Goal: Check status: Check status

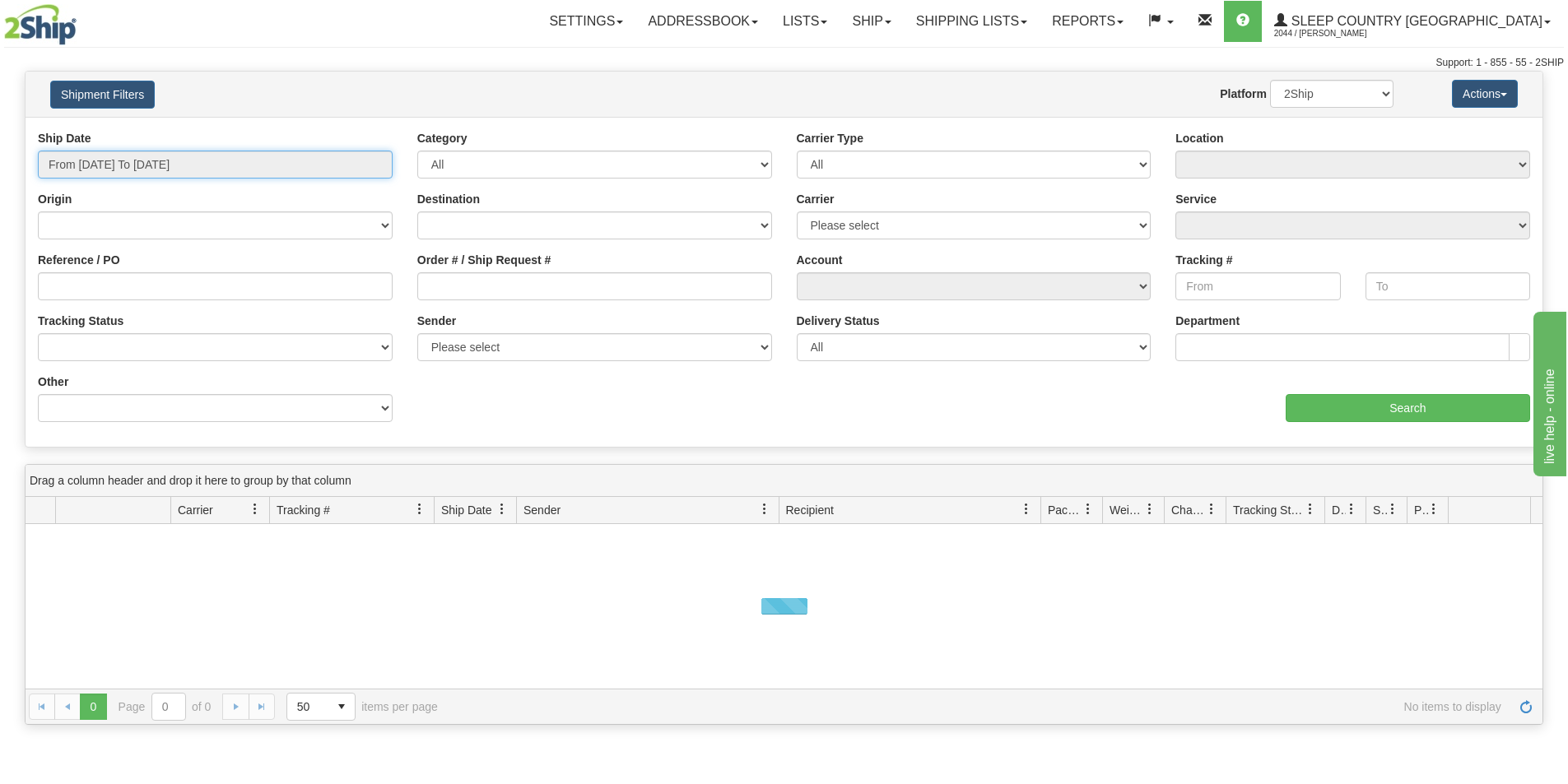
click at [257, 159] on input "From [DATE] To [DATE]" at bounding box center [215, 164] width 355 height 28
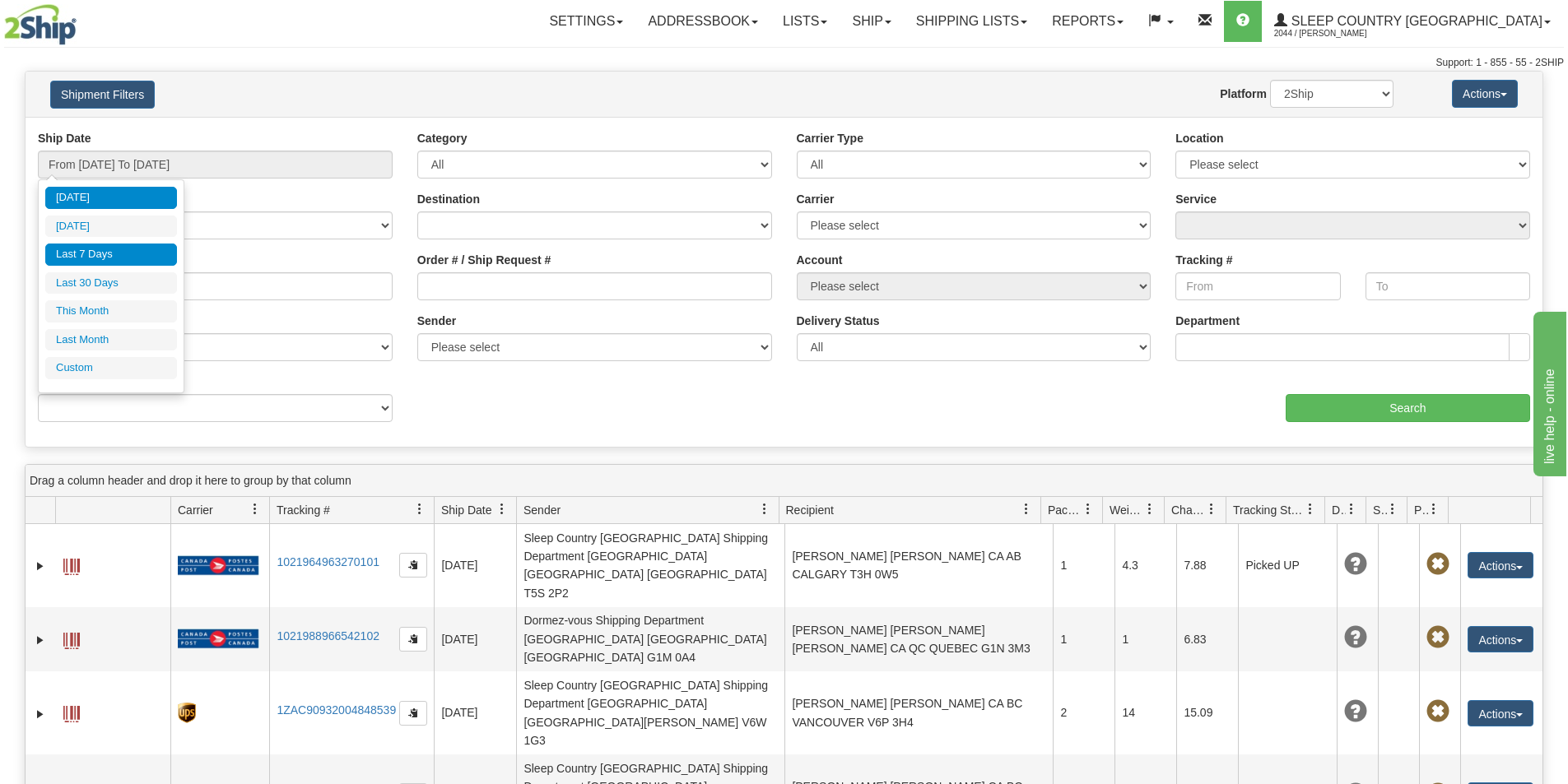
click at [108, 250] on li "Last 7 Days" at bounding box center [111, 254] width 132 height 22
type input "From 08/20/2025 To 08/26/2025"
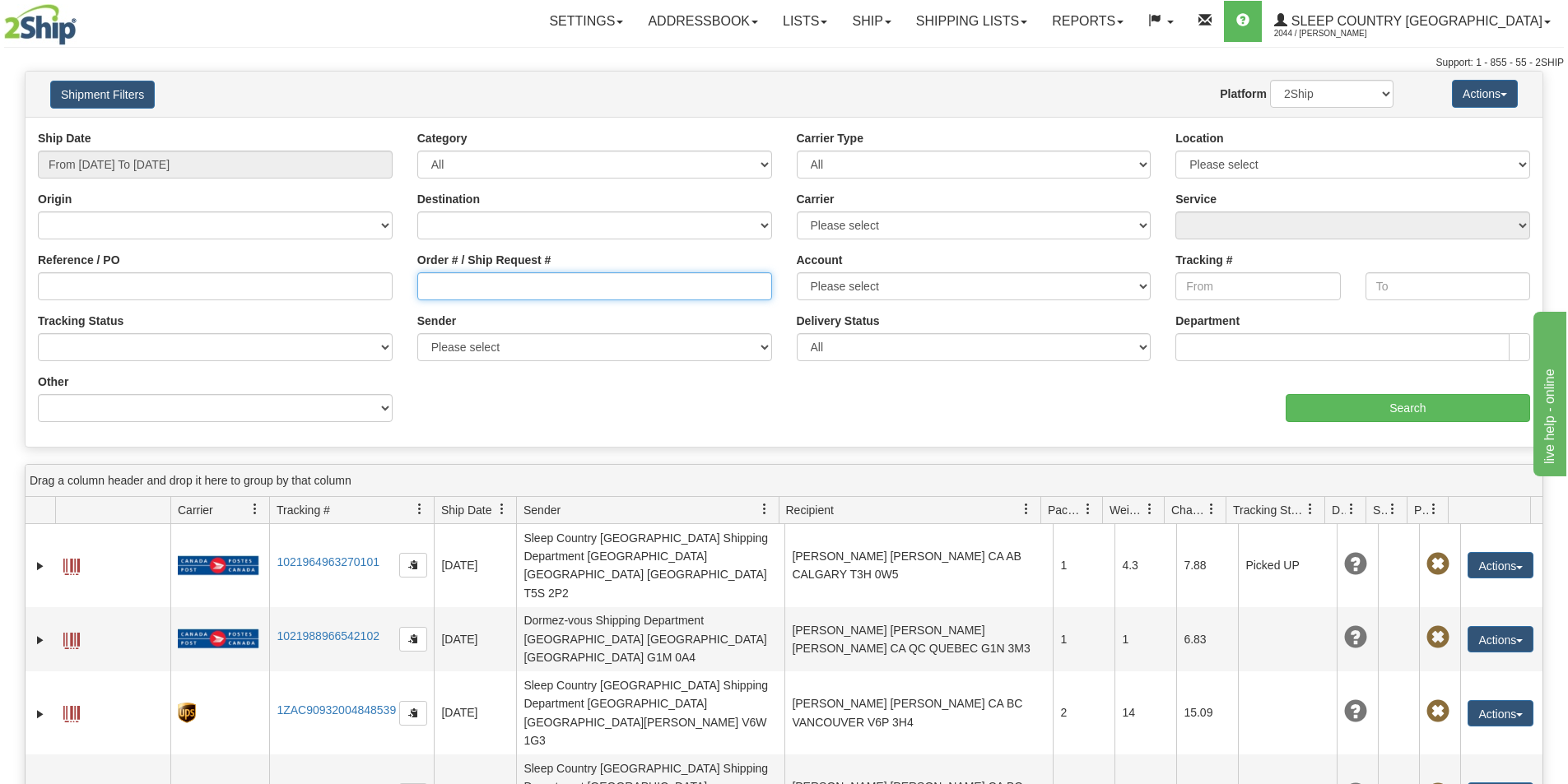
click at [424, 294] on input "Order # / Ship Request #" at bounding box center [594, 286] width 355 height 28
paste input "9002H998407"
type input "9002H998407"
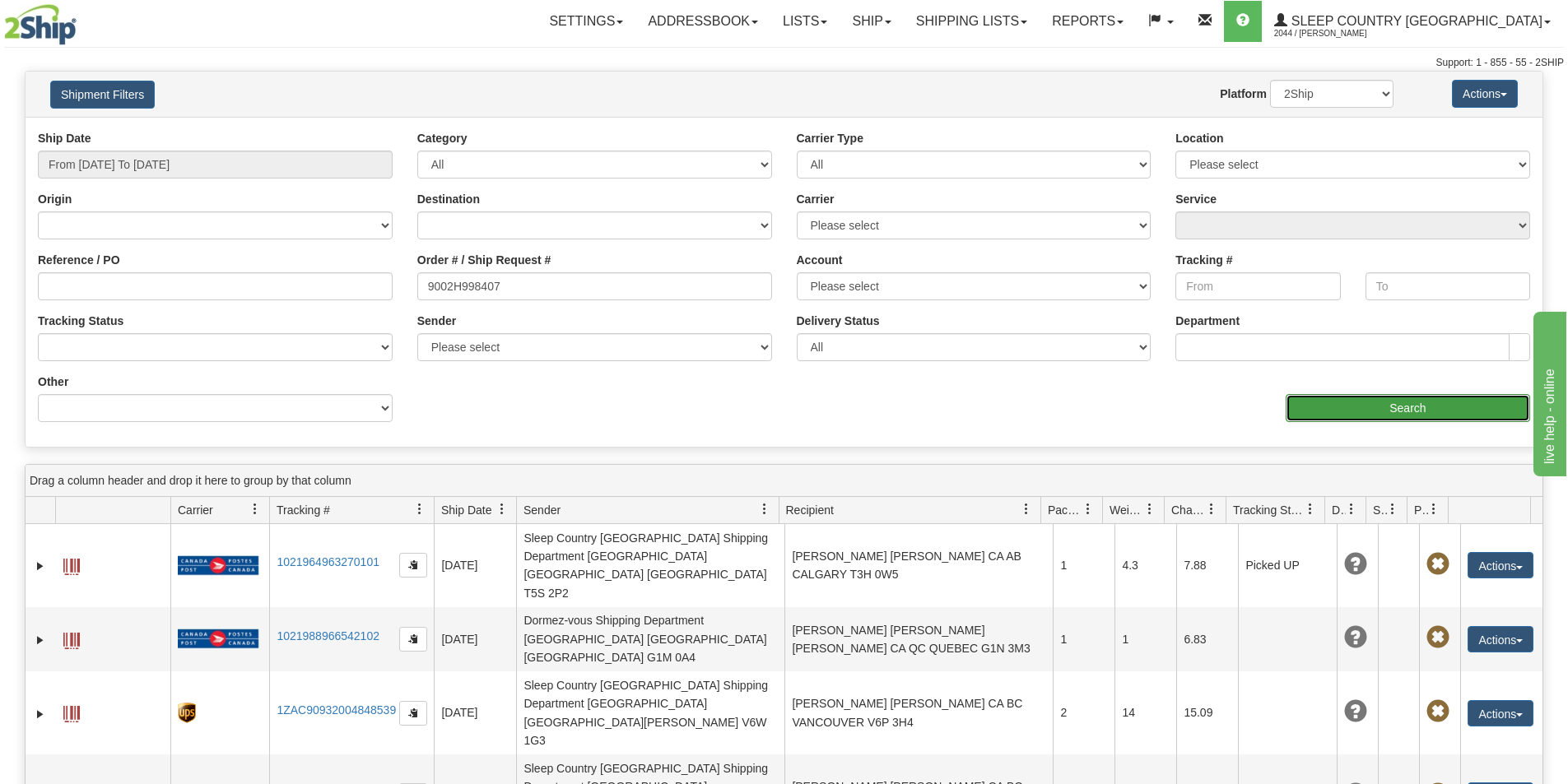
click at [1417, 411] on input "Search" at bounding box center [1407, 408] width 244 height 28
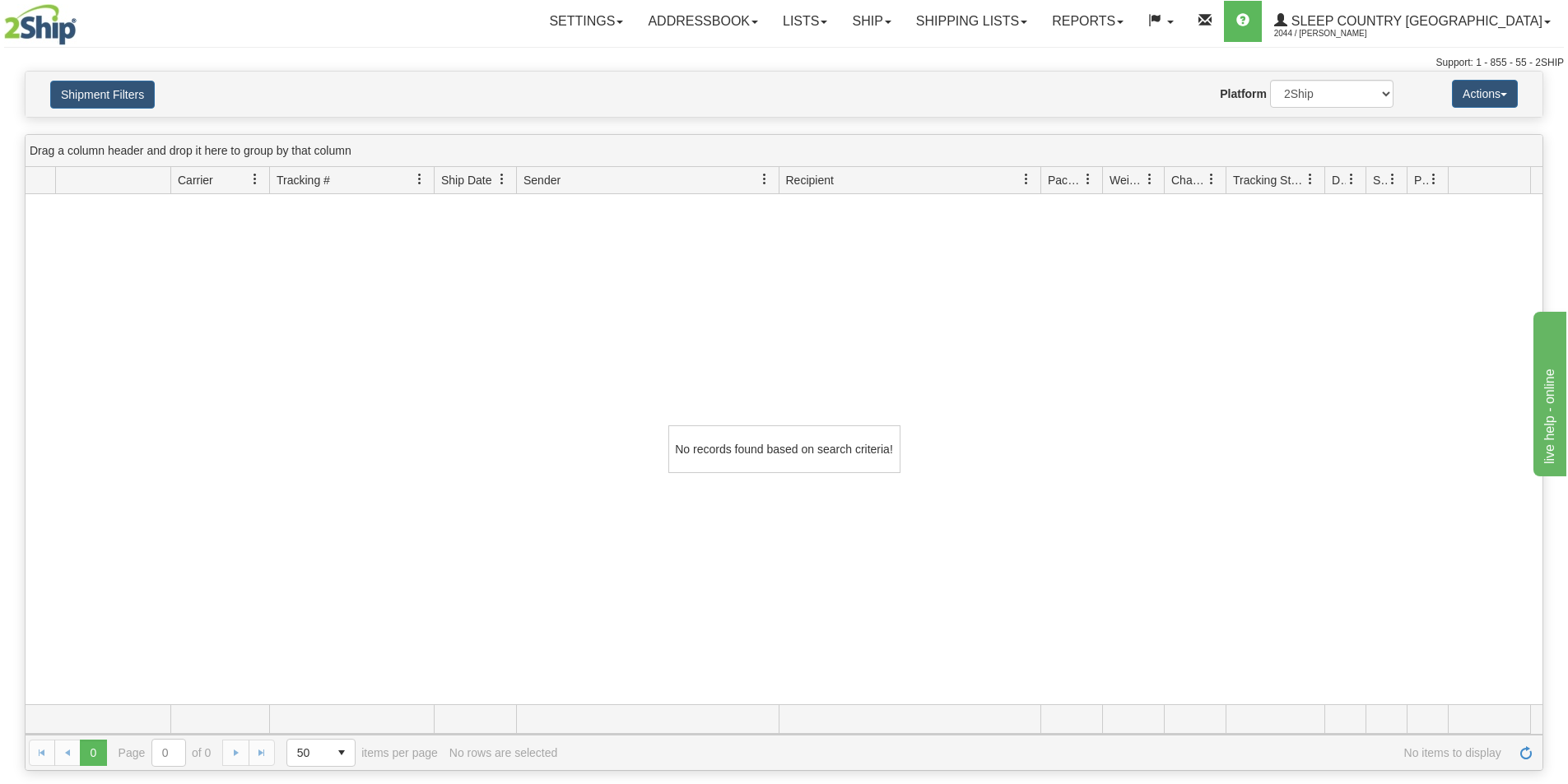
click at [1416, 507] on div "No records found based on search criteria!" at bounding box center [784, 449] width 1517 height 510
click at [1265, 315] on div "No records found based on search criteria!" at bounding box center [784, 449] width 1517 height 510
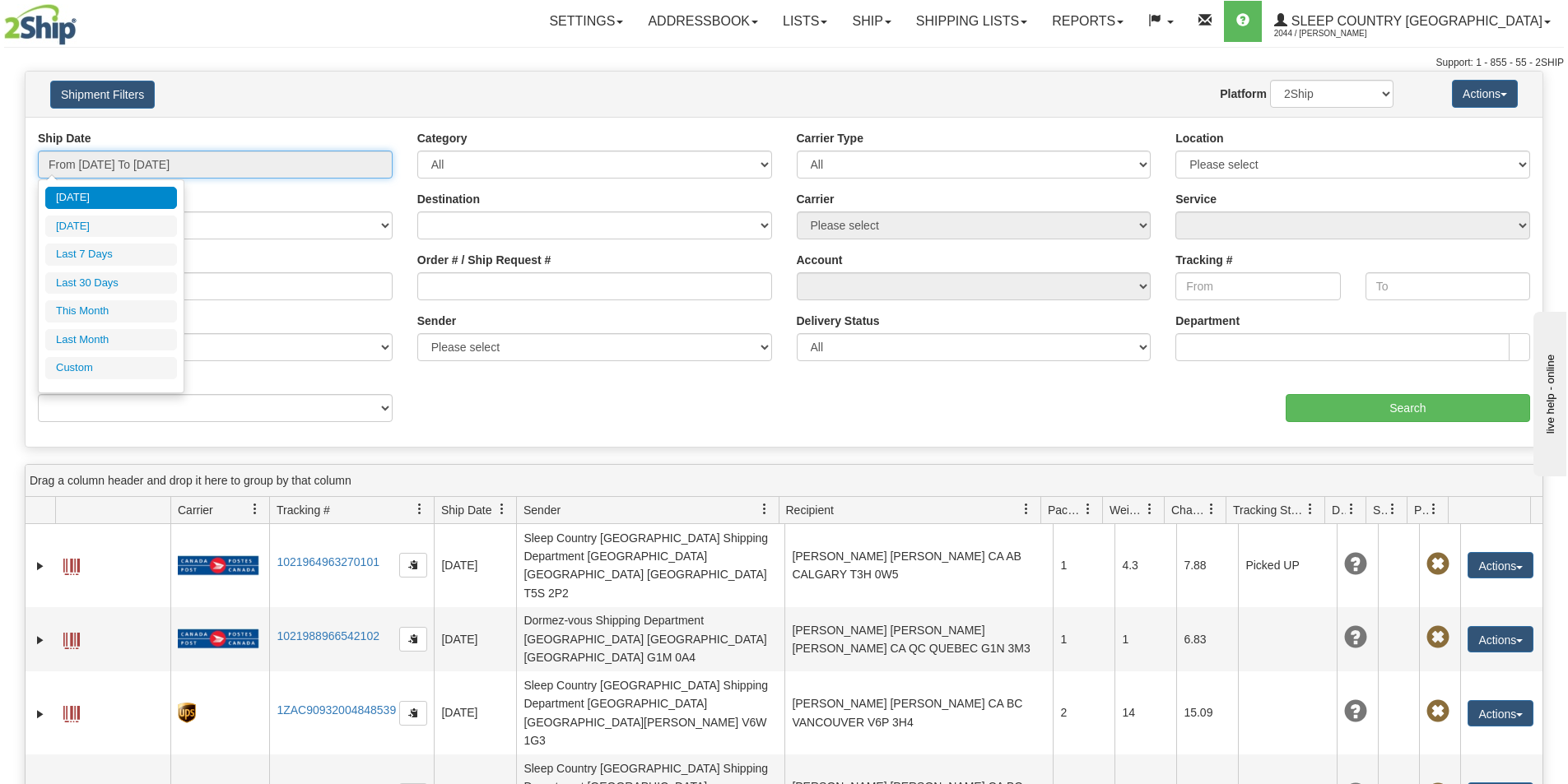
click at [195, 160] on input "From [DATE] To [DATE]" at bounding box center [215, 164] width 355 height 28
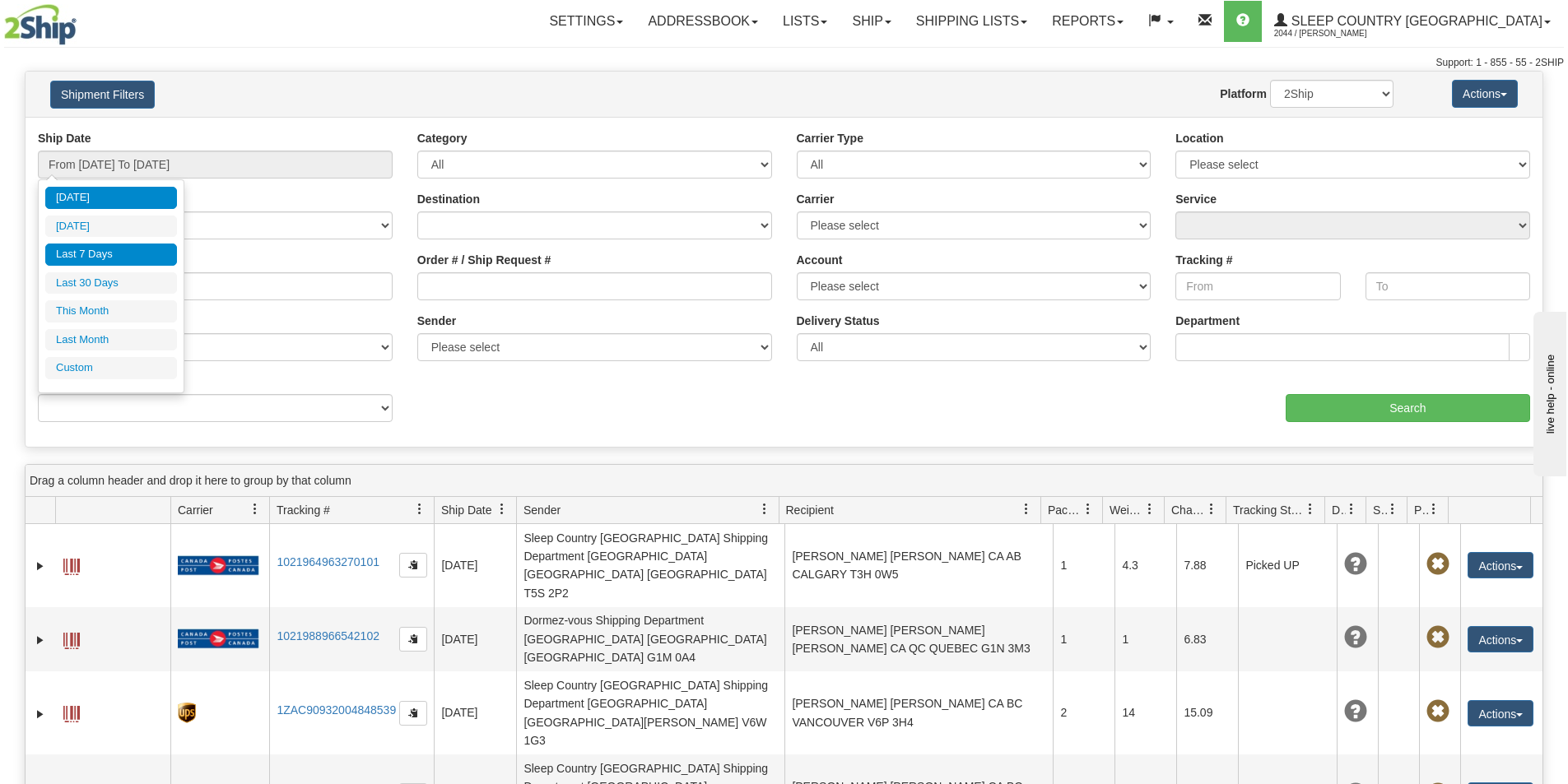
click at [137, 247] on li "Last 7 Days" at bounding box center [111, 254] width 132 height 22
type input "From 08/20/2025 To 08/26/2025"
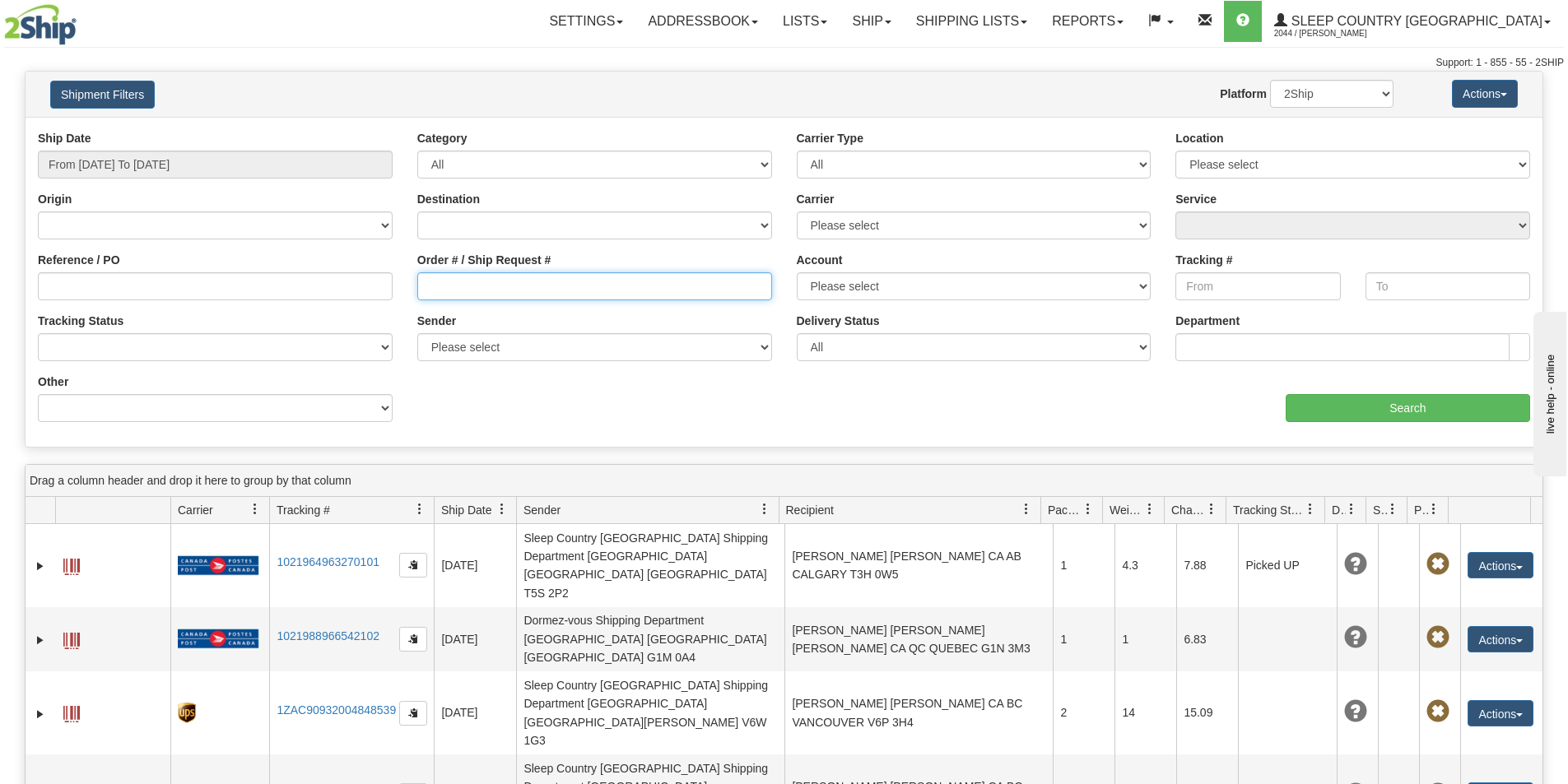
click at [429, 289] on input "Order # / Ship Request #" at bounding box center [594, 286] width 355 height 28
paste input "9000H995373"
type input "9000H995373"
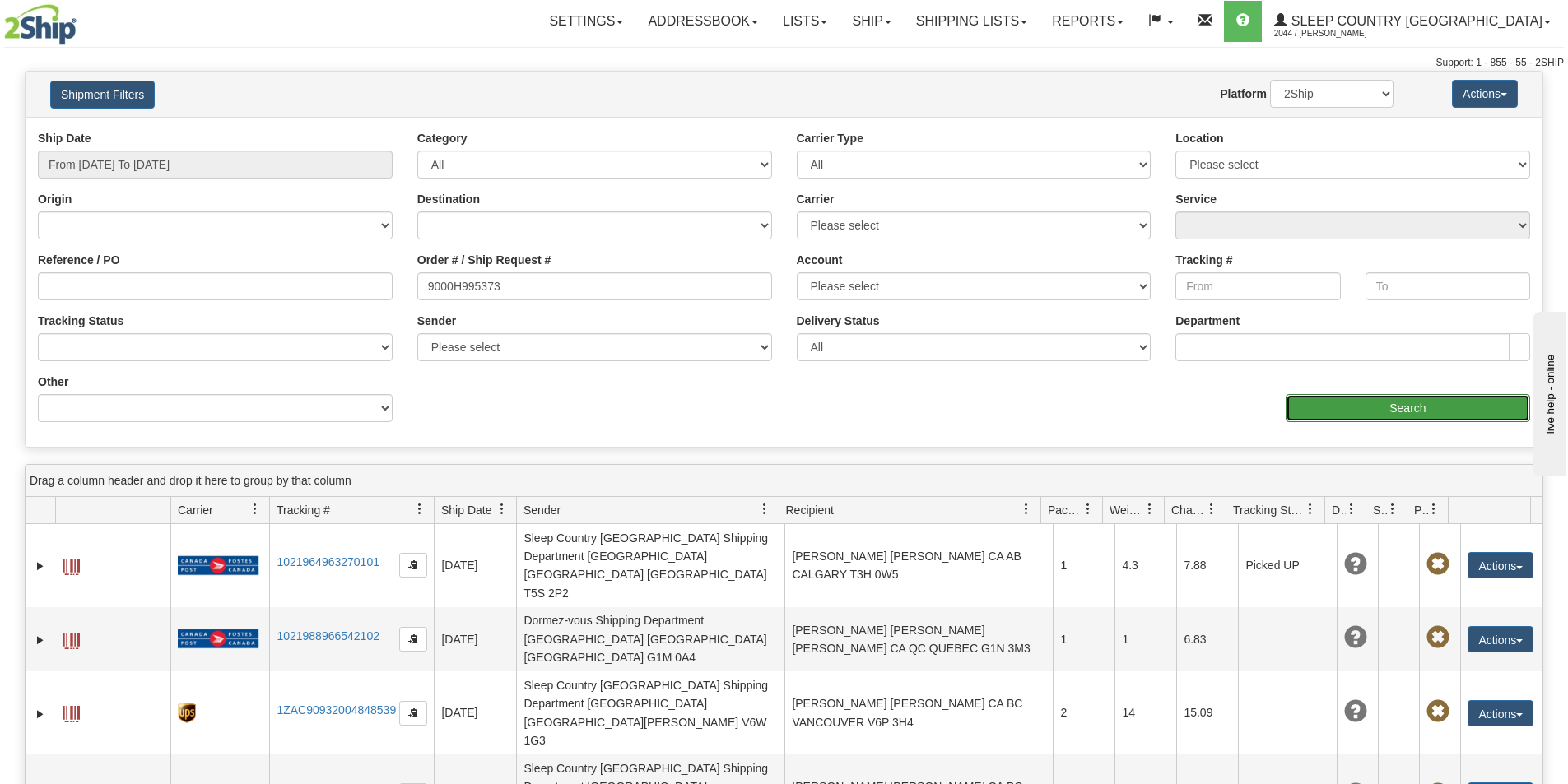
click at [1349, 402] on input "Search" at bounding box center [1407, 408] width 244 height 28
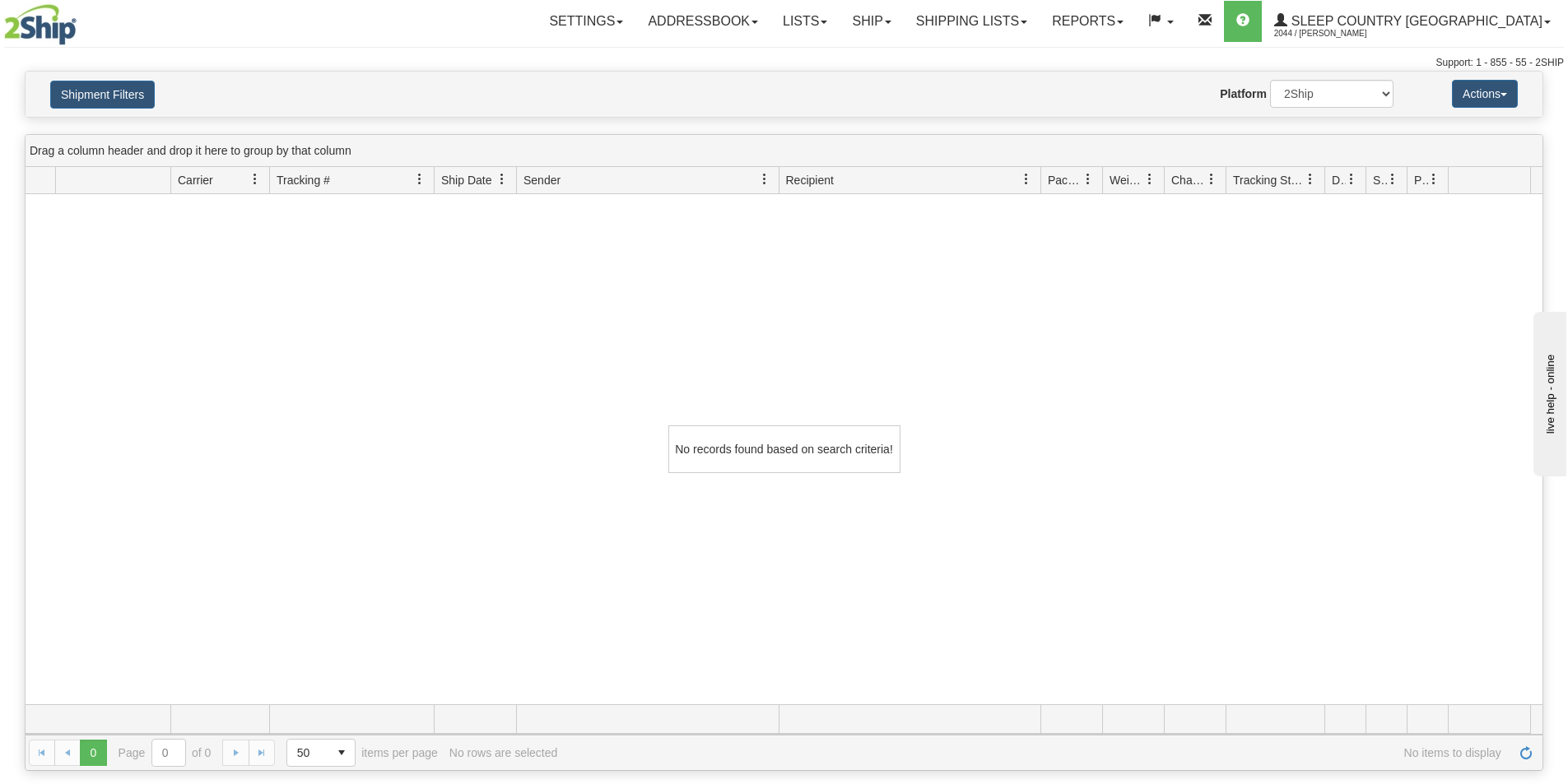
click at [148, 333] on div "No records found based on search criteria!" at bounding box center [784, 449] width 1517 height 510
click at [1447, 303] on div "No records found based on search criteria!" at bounding box center [784, 449] width 1517 height 510
drag, startPoint x: 1203, startPoint y: 317, endPoint x: 1198, endPoint y: 305, distance: 13.0
click at [1203, 317] on div "No records found based on search criteria!" at bounding box center [784, 449] width 1517 height 510
click at [1124, 20] on span at bounding box center [1120, 21] width 7 height 3
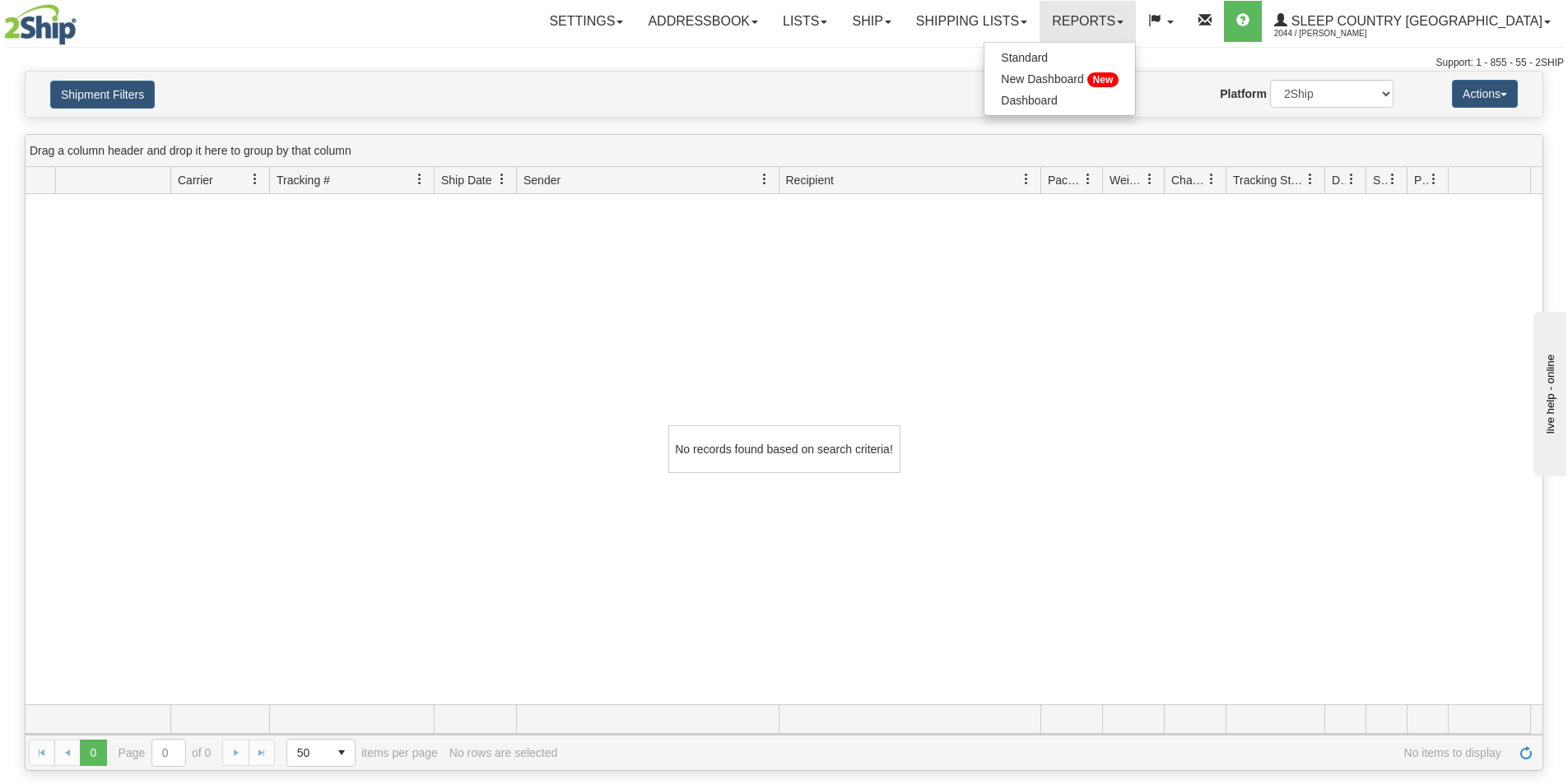
click at [995, 108] on div "Website Agent Nothing selected Client User Platform 2Ship Imported" at bounding box center [847, 93] width 1120 height 28
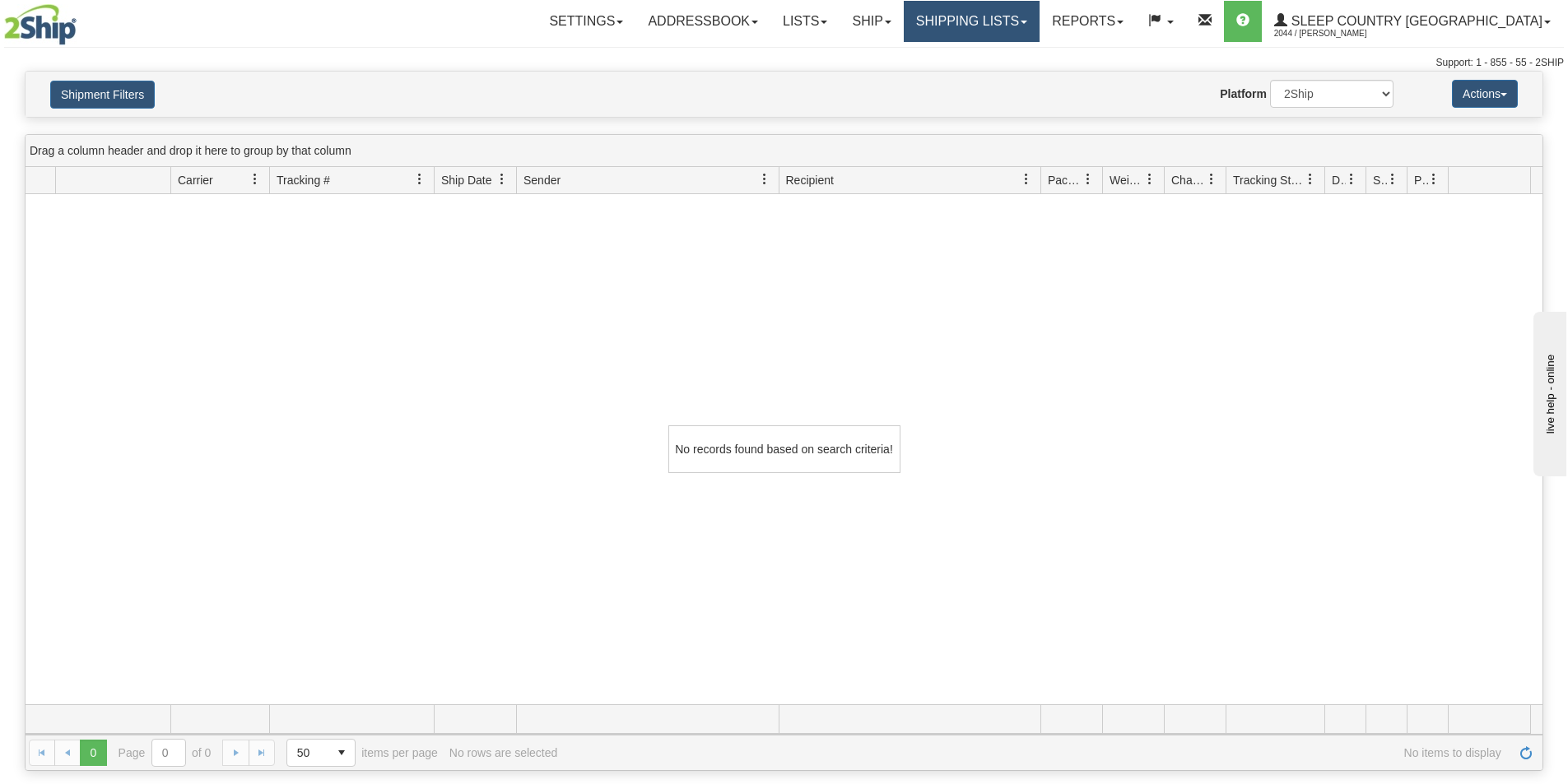
click at [1040, 23] on link "Shipping lists" at bounding box center [971, 21] width 136 height 41
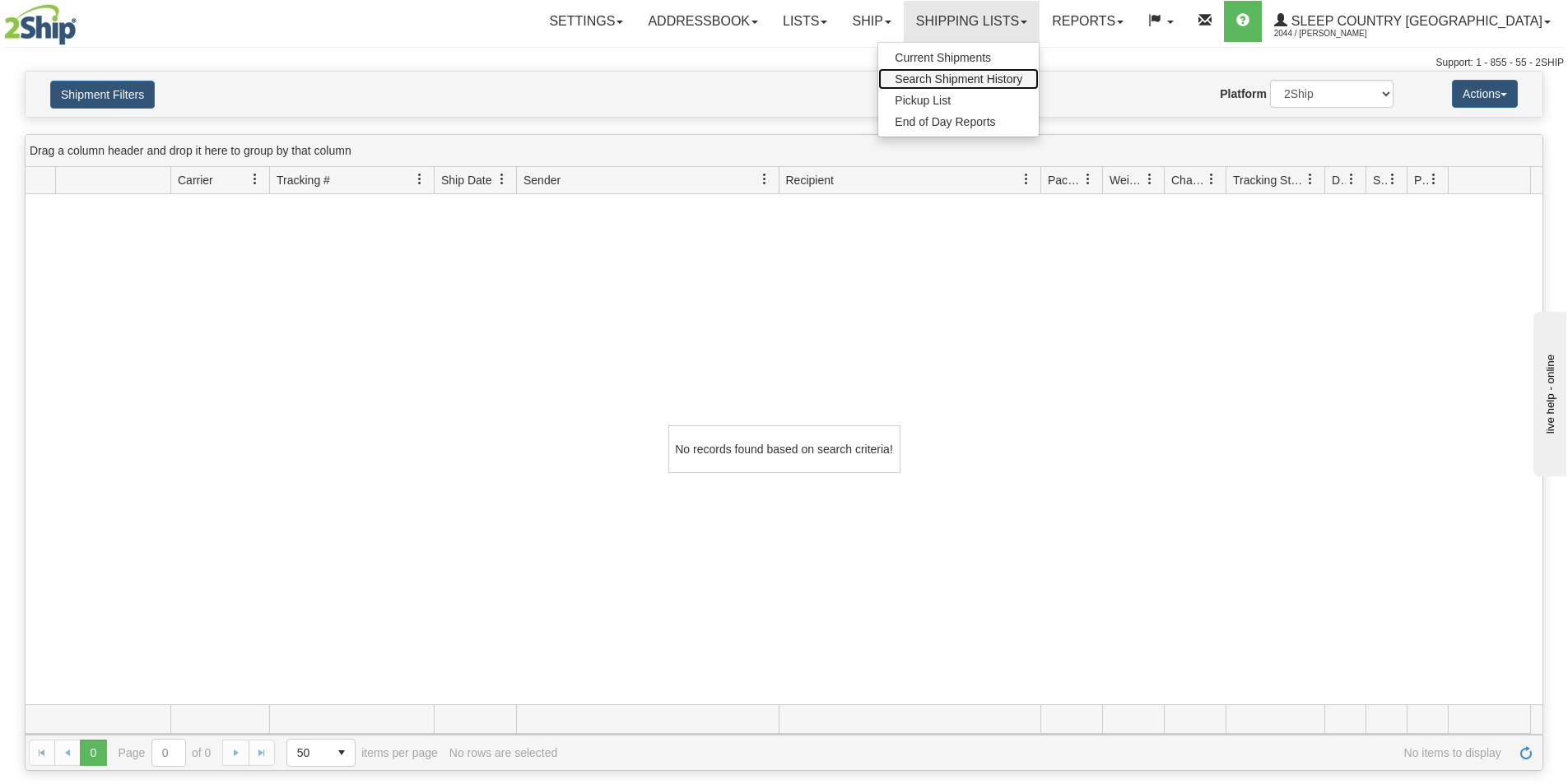
click at [1023, 79] on span "Search Shipment History" at bounding box center [958, 79] width 128 height 13
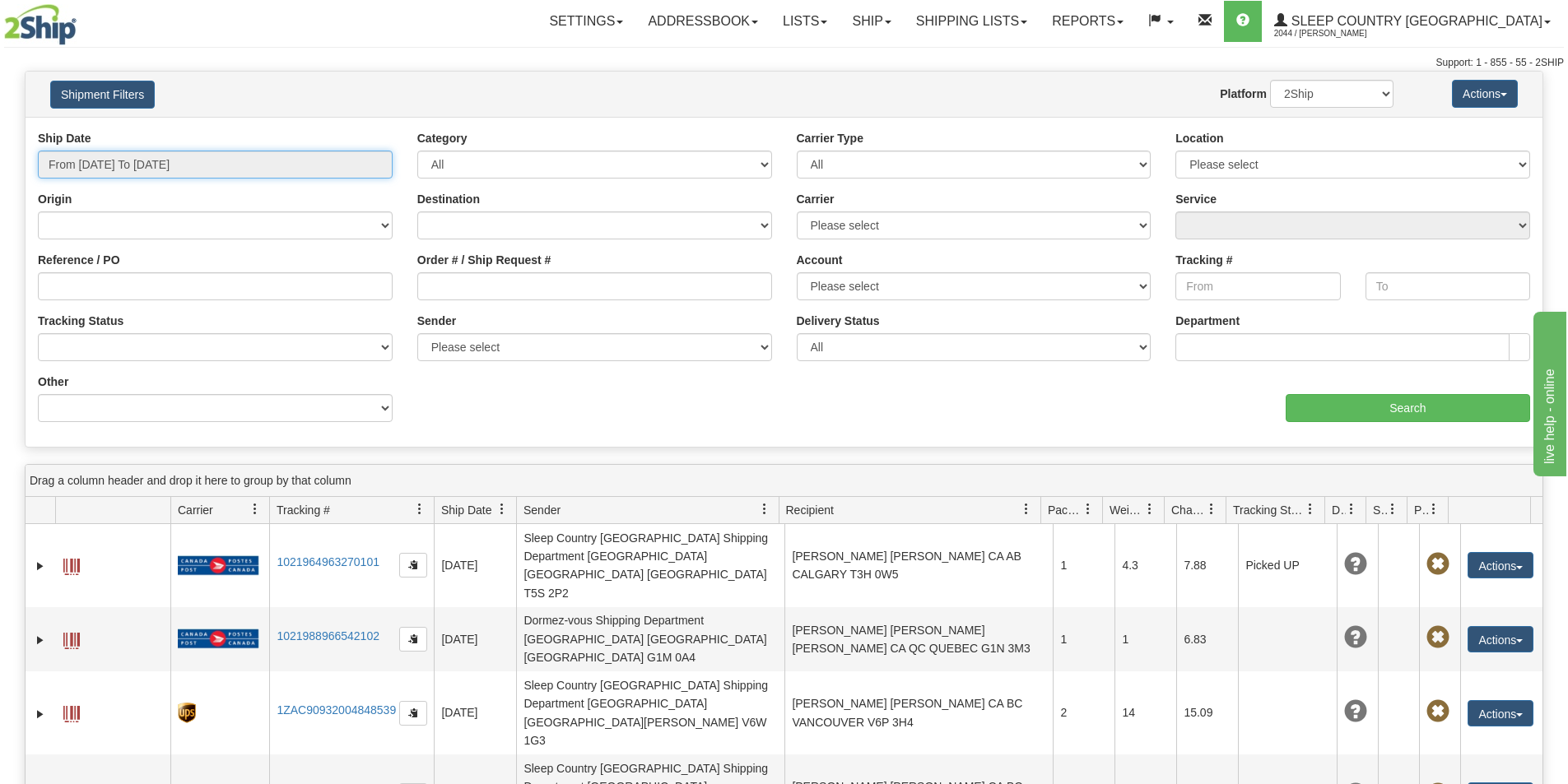
click at [282, 158] on input "From [DATE] To [DATE]" at bounding box center [215, 164] width 355 height 28
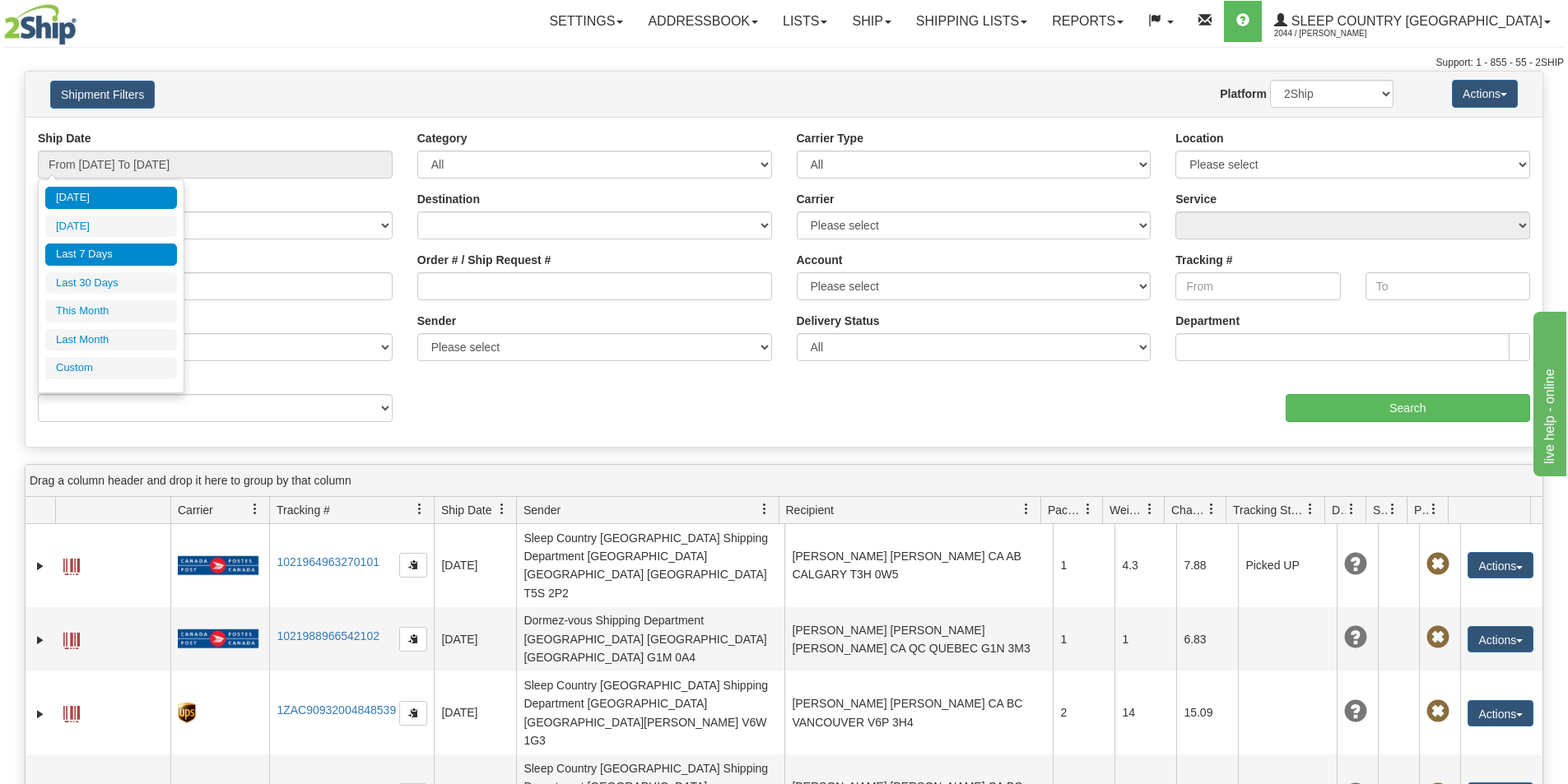
click at [107, 249] on li "Last 7 Days" at bounding box center [111, 254] width 132 height 22
type input "From 08/20/2025 To 08/26/2025"
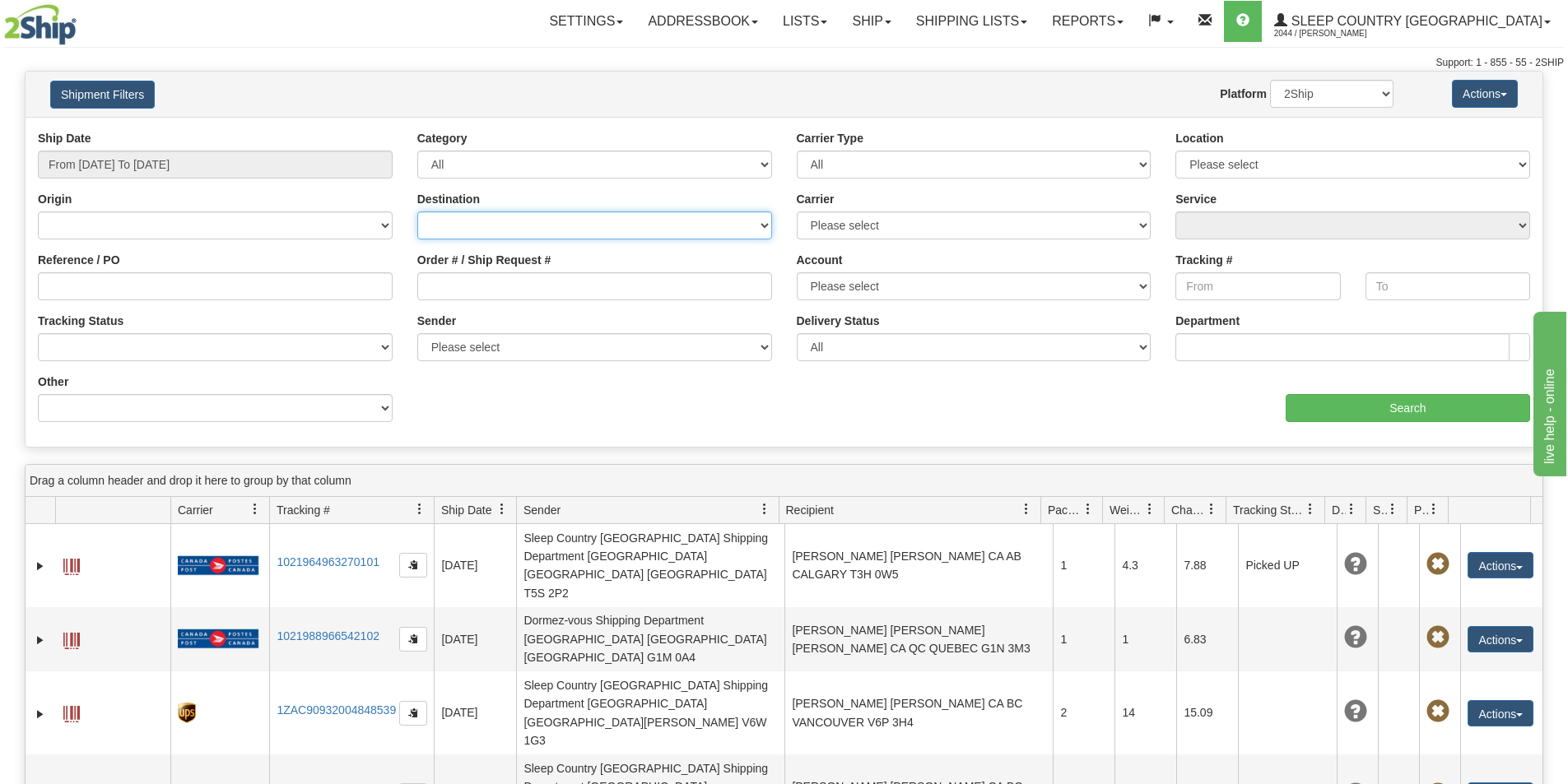
click at [437, 218] on select "Canada United States Mexico Puerto Rico Romania Australia New Zealand SouthAfri…" at bounding box center [594, 225] width 355 height 28
click at [443, 157] on select "All Inbound Outbound" at bounding box center [594, 164] width 355 height 28
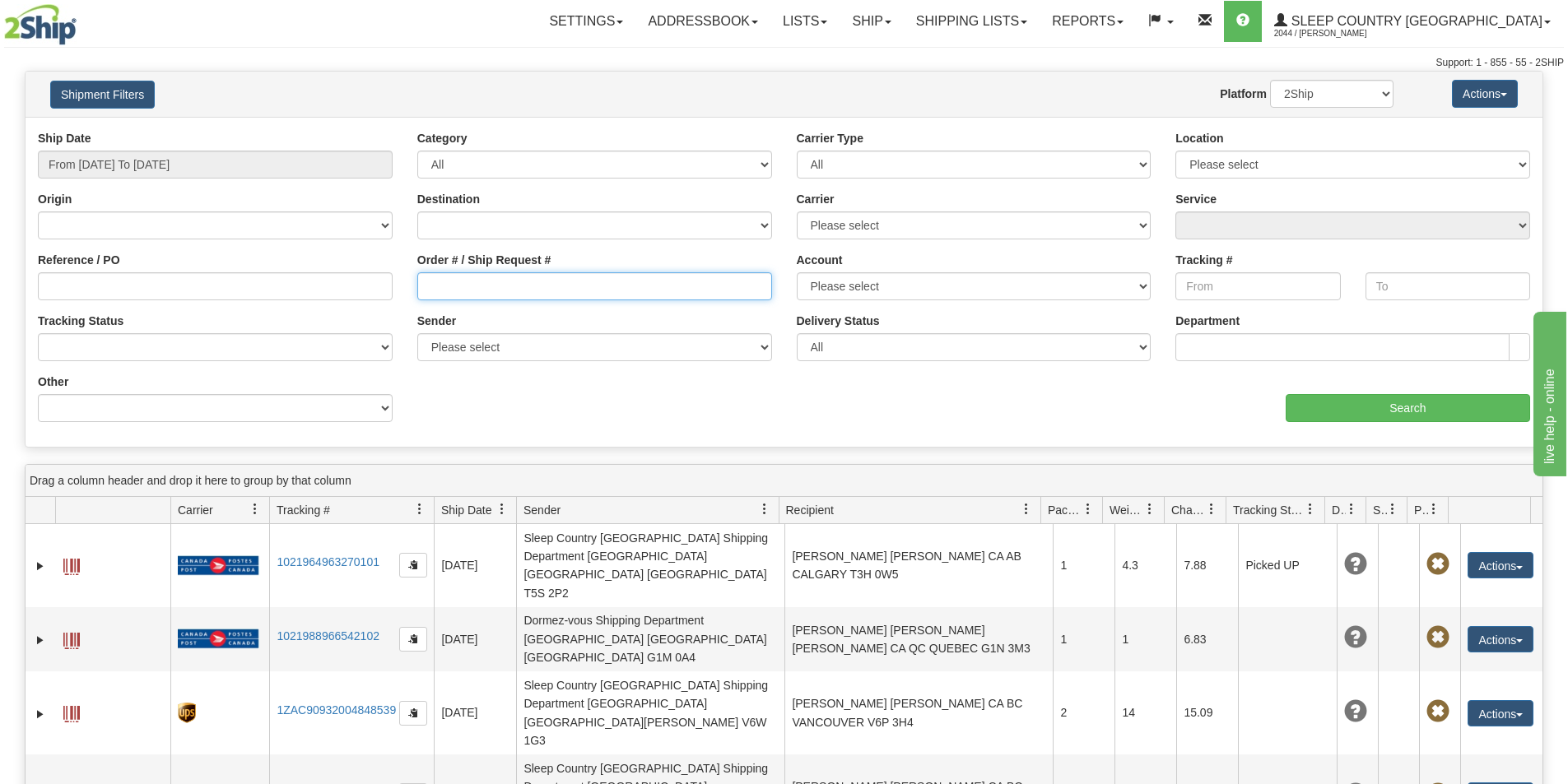
click at [429, 280] on input "Order # / Ship Request #" at bounding box center [594, 286] width 355 height 28
paste input "9000H995373"
type input "9000H995373"
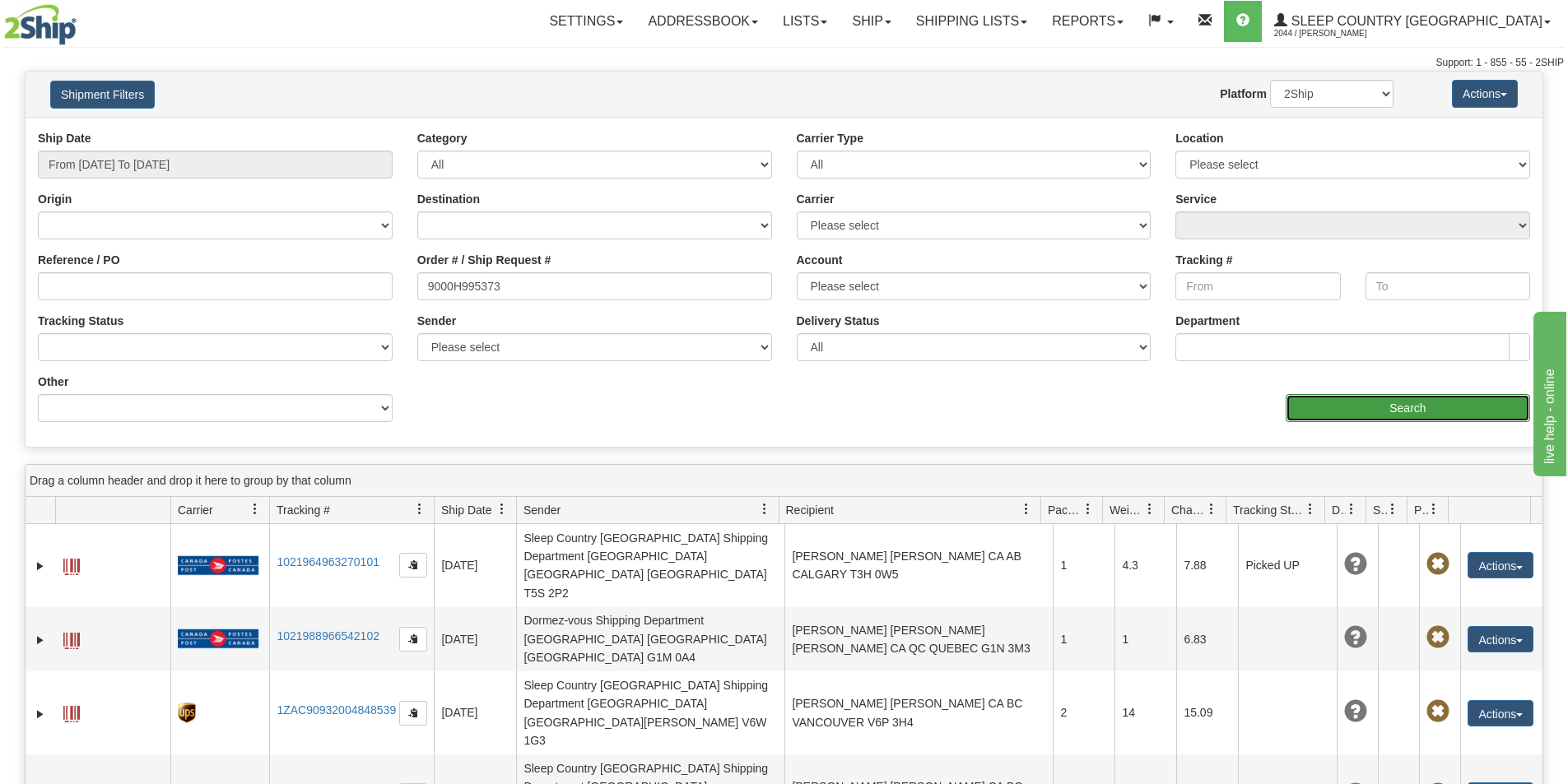
click at [1336, 410] on input "Search" at bounding box center [1407, 408] width 244 height 28
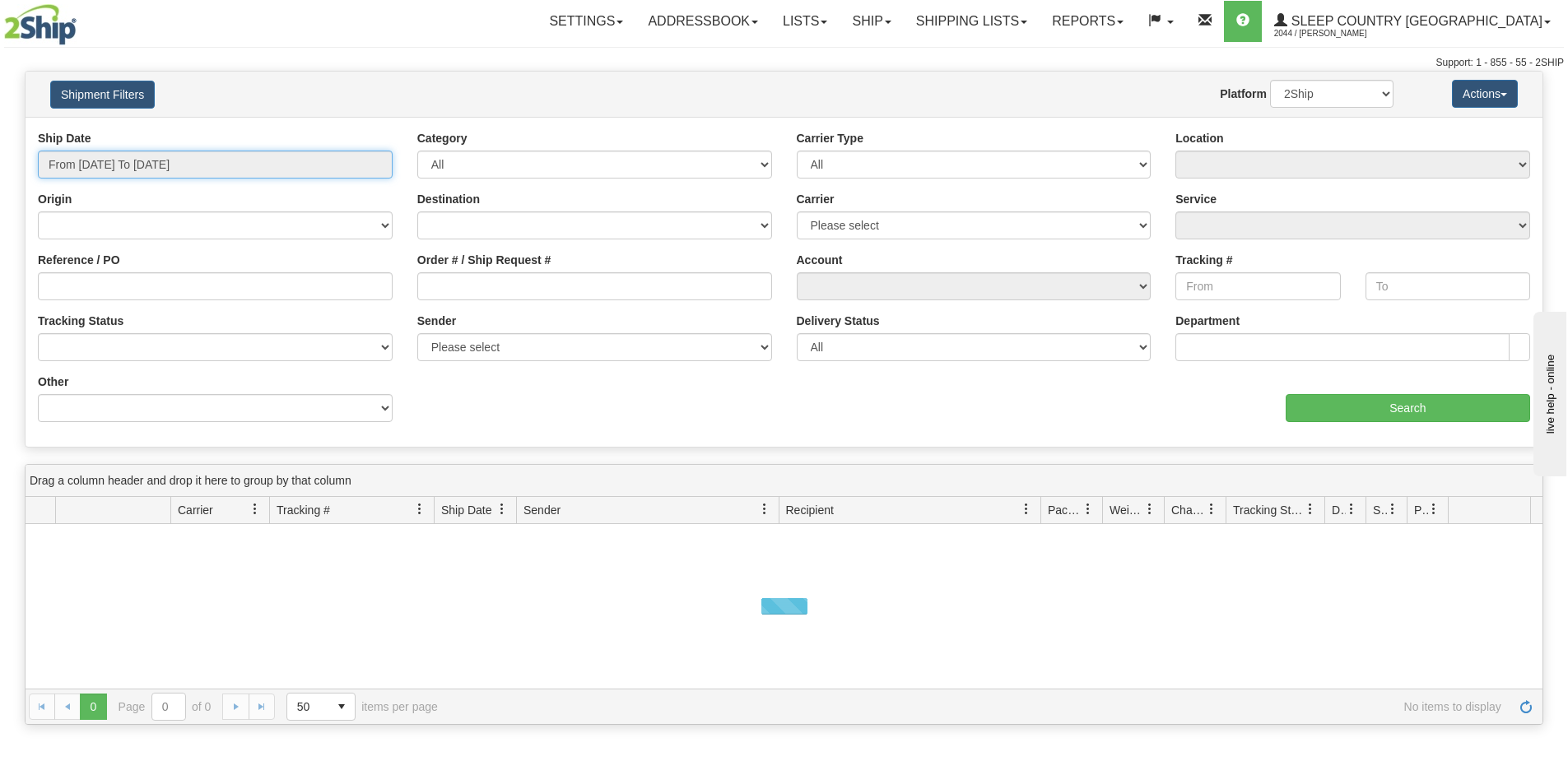
click at [180, 160] on input "From [DATE] To [DATE]" at bounding box center [215, 164] width 355 height 28
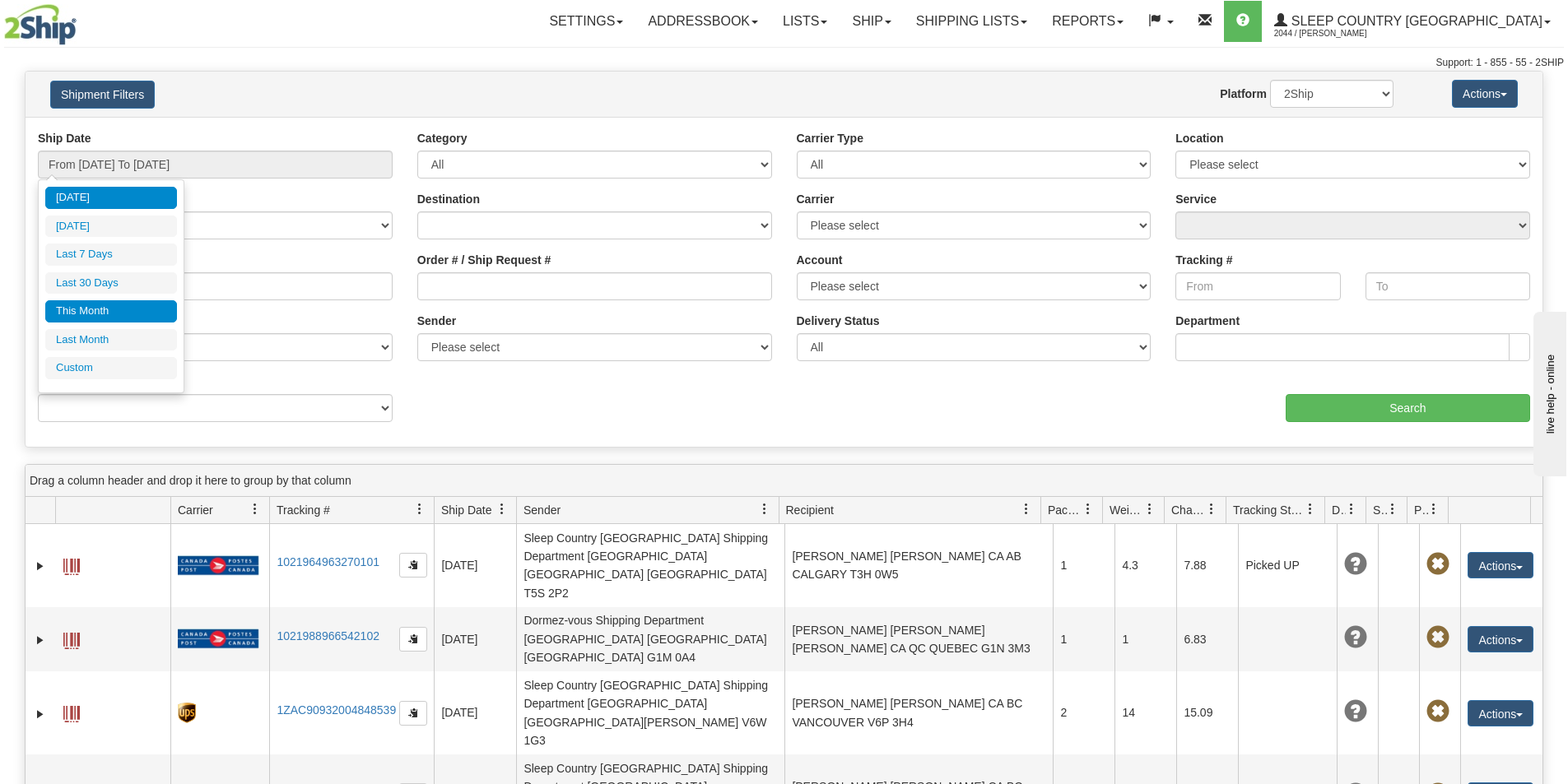
click at [89, 307] on li "This Month" at bounding box center [111, 311] width 132 height 22
type input "From [DATE] To [DATE]"
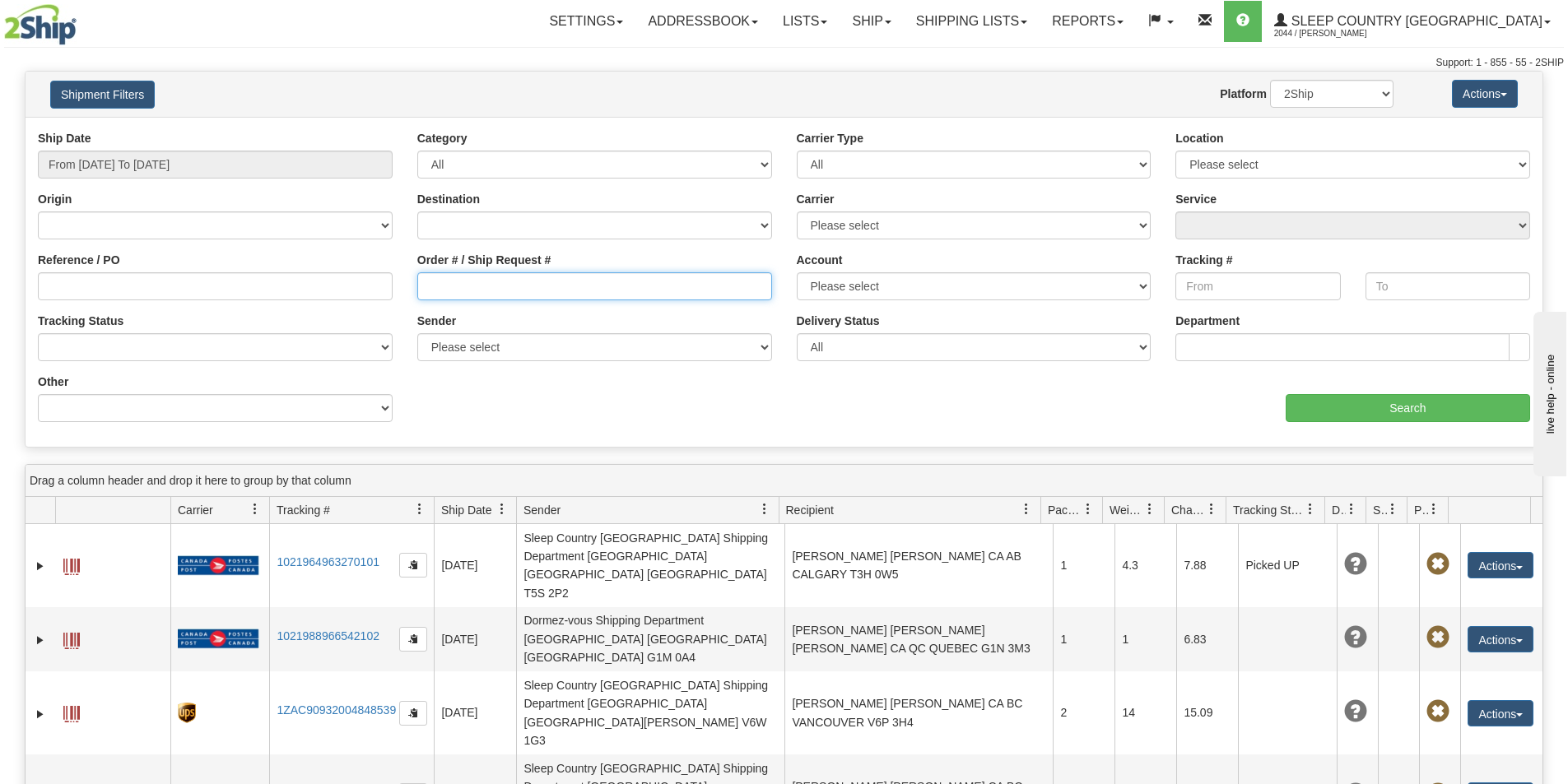
click at [423, 293] on input "Order # / Ship Request #" at bounding box center [594, 286] width 355 height 28
paste input "9002H998407"
type input "9002H998407"
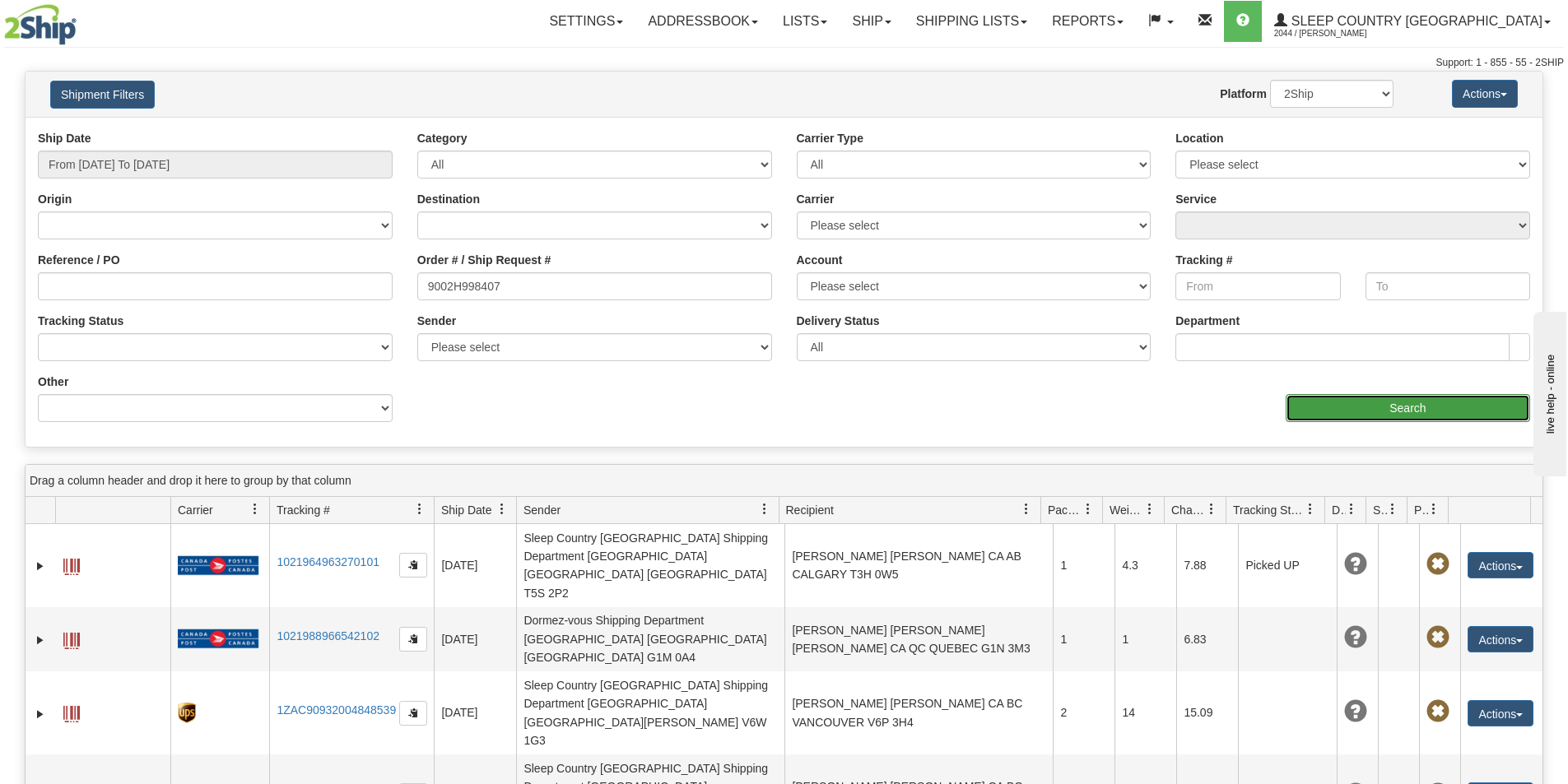
click at [1429, 396] on input "Search" at bounding box center [1407, 408] width 244 height 28
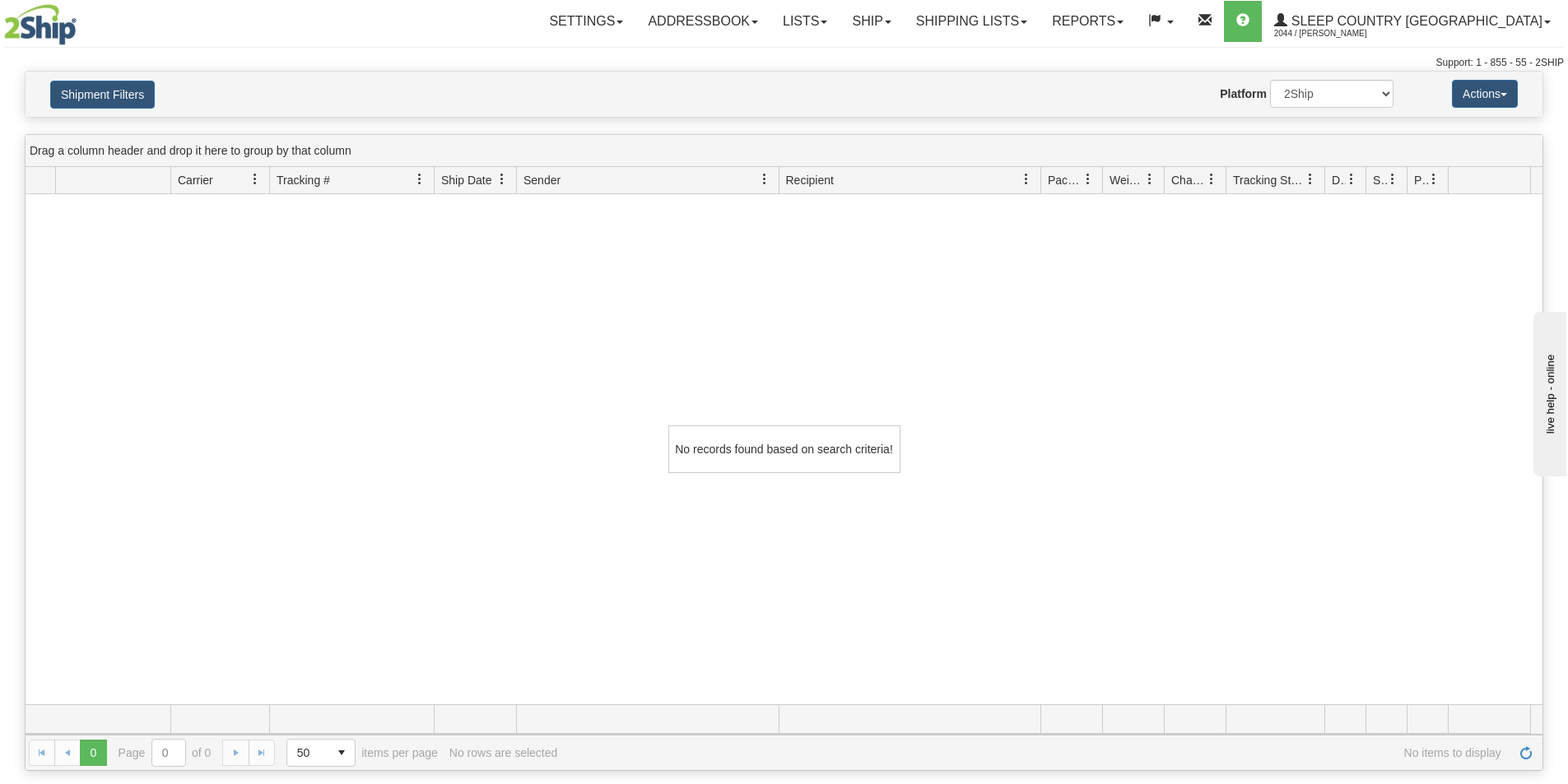
click at [1193, 328] on div "No records found based on search criteria!" at bounding box center [784, 449] width 1517 height 510
